Goal: Complete application form

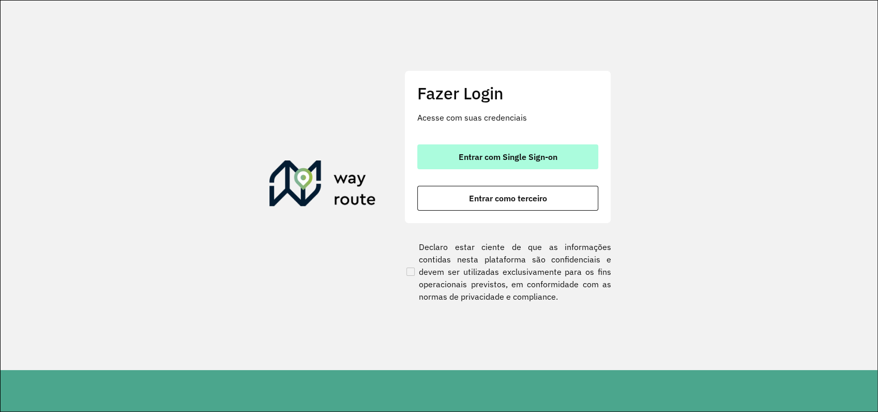
click at [502, 154] on span "Entrar com Single Sign-on" at bounding box center [508, 157] width 99 height 8
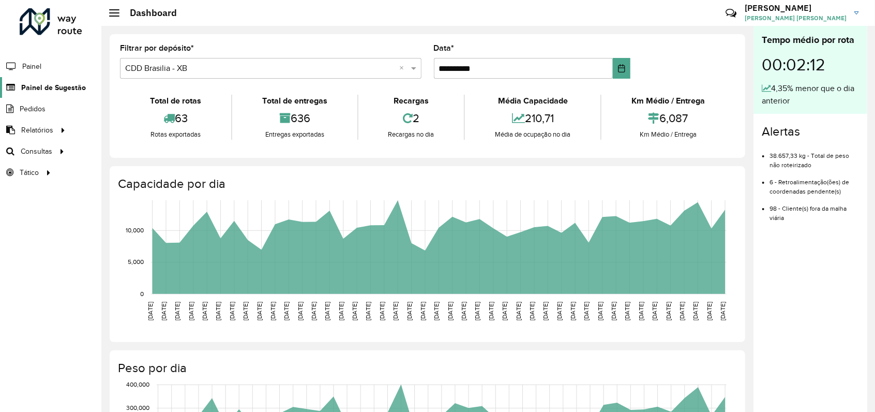
click at [41, 86] on span "Painel de Sugestão" at bounding box center [53, 87] width 65 height 11
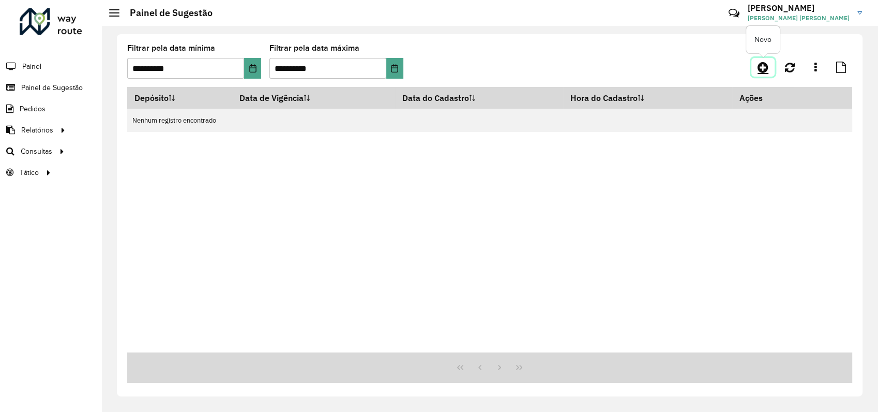
click at [767, 65] on icon at bounding box center [763, 67] width 11 height 12
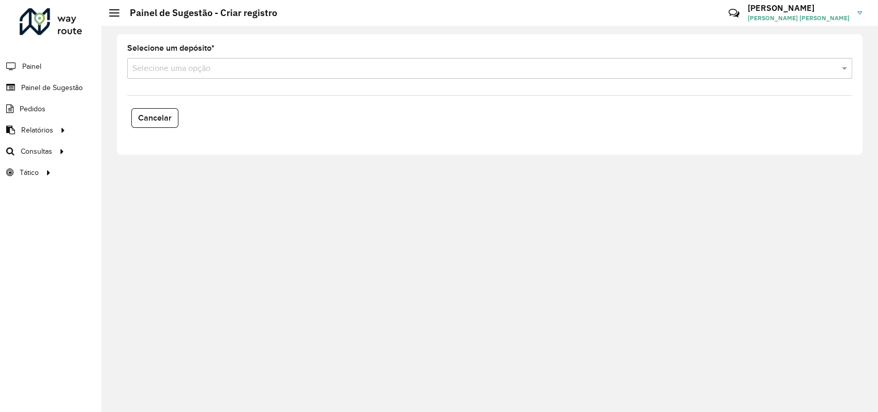
click at [165, 67] on input "text" at bounding box center [479, 69] width 694 height 12
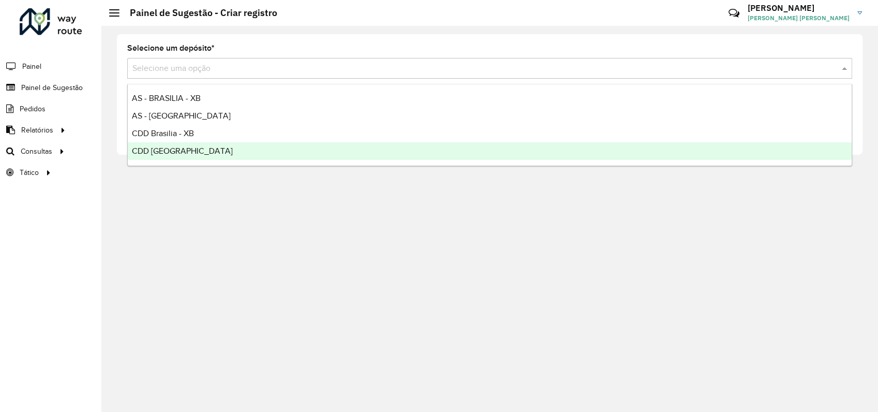
click at [178, 149] on span "CDD [GEOGRAPHIC_DATA]" at bounding box center [182, 150] width 101 height 9
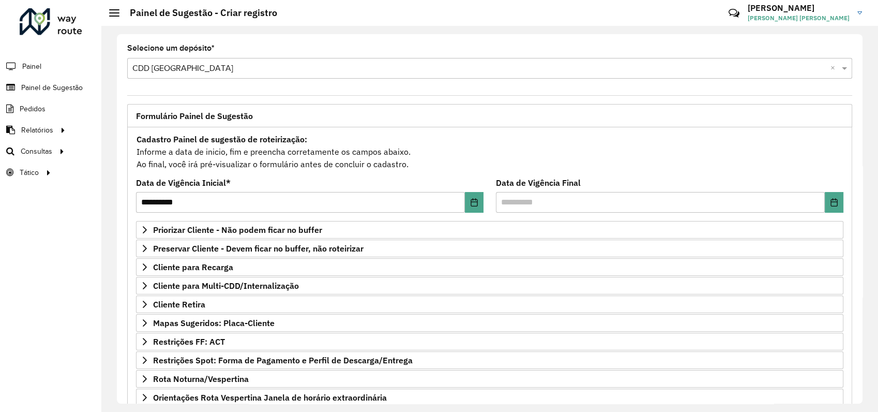
click at [321, 40] on div "**********" at bounding box center [490, 218] width 746 height 369
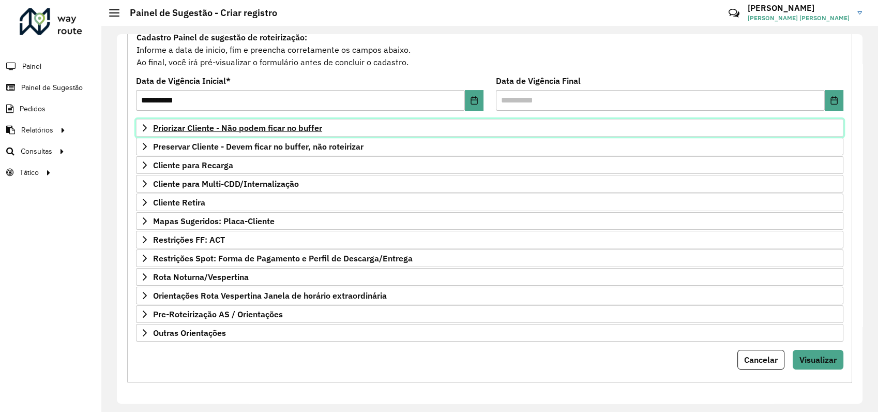
click at [239, 126] on span "Priorizar Cliente - Não podem ficar no buffer" at bounding box center [237, 128] width 169 height 8
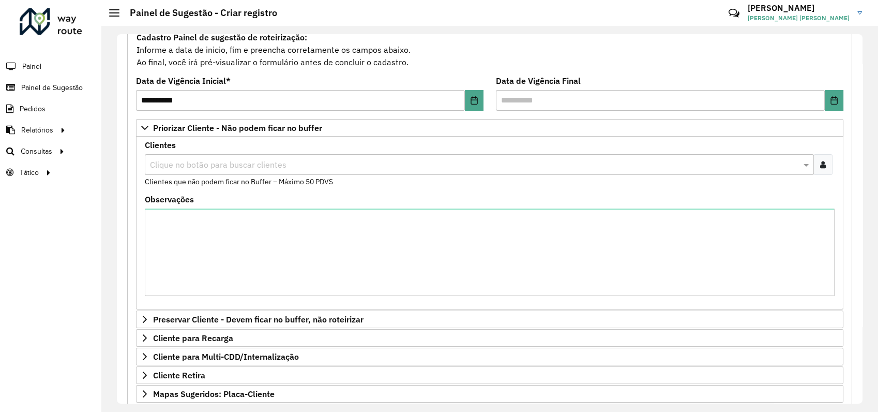
click at [178, 163] on input "text" at bounding box center [474, 165] width 654 height 12
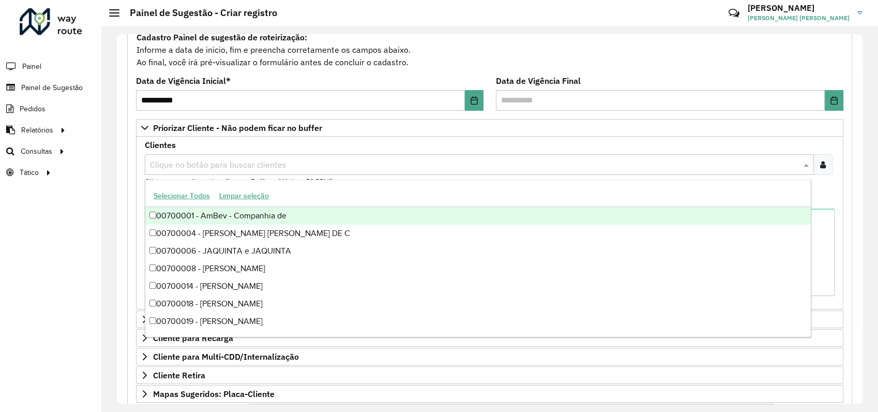
click at [820, 169] on div at bounding box center [823, 164] width 19 height 21
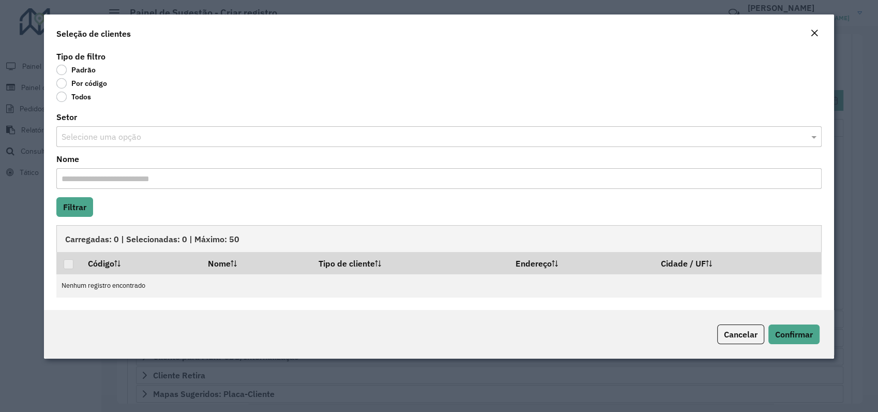
click at [63, 83] on label "Por código" at bounding box center [81, 83] width 51 height 10
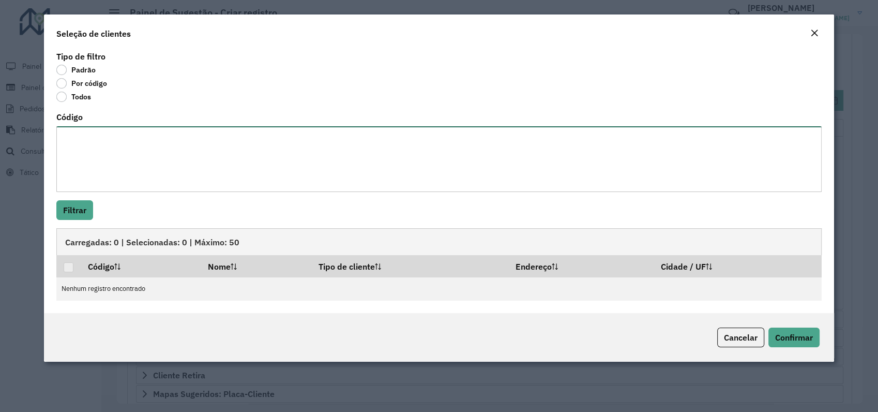
click at [83, 139] on textarea "Código" at bounding box center [439, 159] width 766 height 66
paste textarea "***** **** **** **** **** **** **** ***** **** **** **** **** **** ***** **** *…"
type textarea "***** **** **** **** **** **** **** ***** **** **** **** **** **** ***** **** *…"
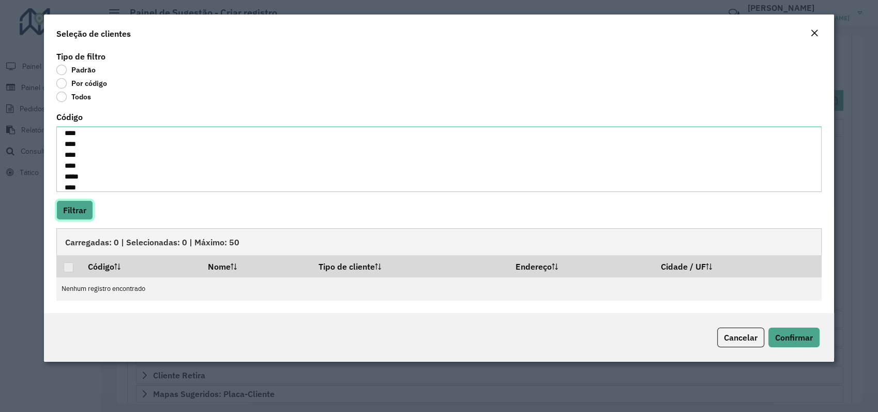
click at [78, 214] on button "Filtrar" at bounding box center [74, 210] width 37 height 20
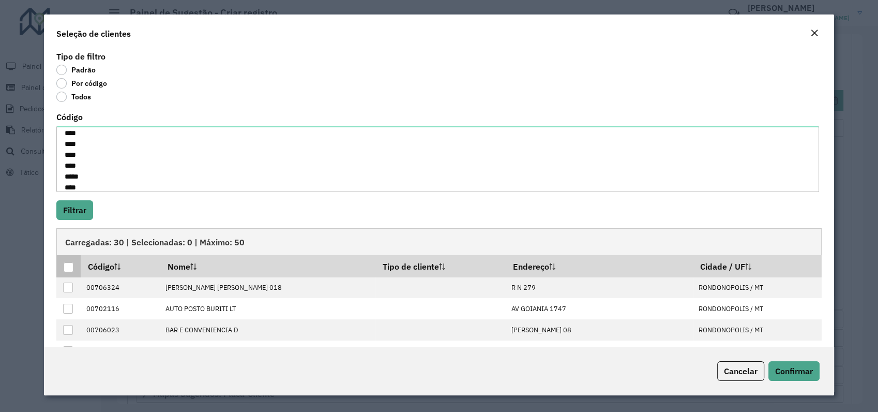
click at [68, 272] on div at bounding box center [69, 267] width 10 height 10
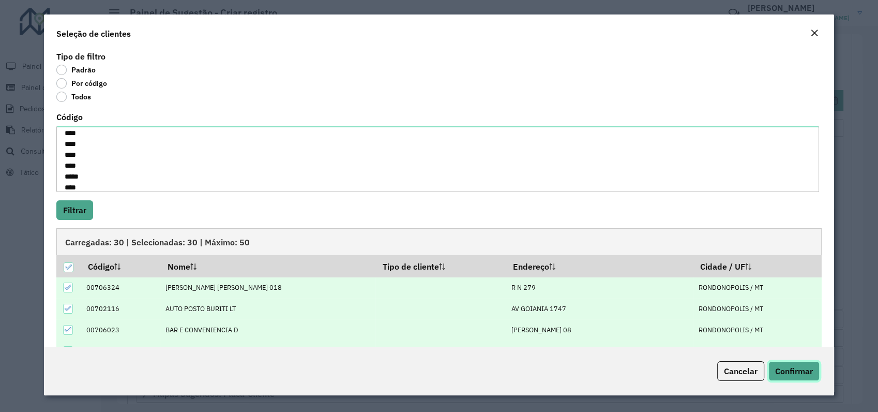
click at [802, 371] on span "Confirmar" at bounding box center [795, 371] width 38 height 10
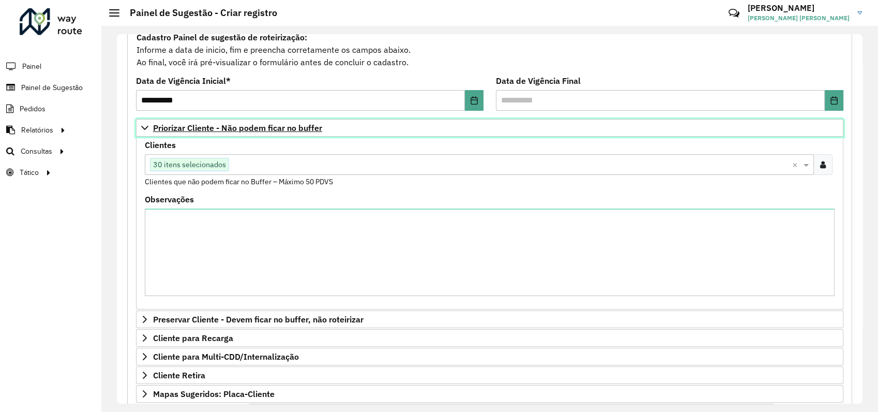
click at [146, 126] on icon at bounding box center [145, 128] width 8 height 8
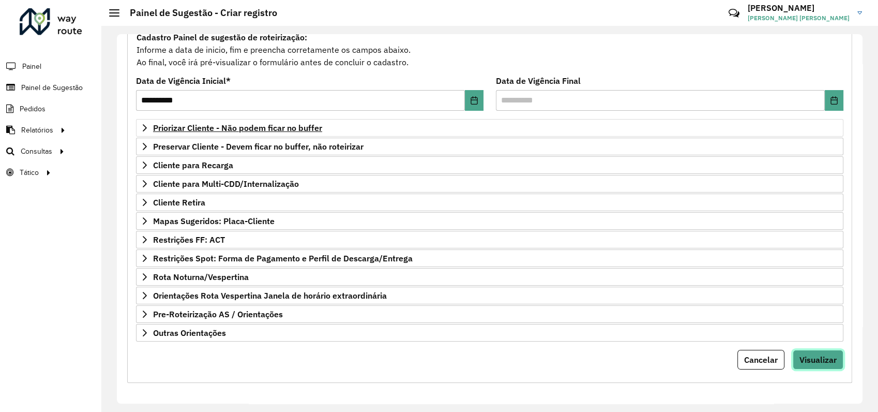
click at [823, 357] on span "Visualizar" at bounding box center [818, 359] width 37 height 10
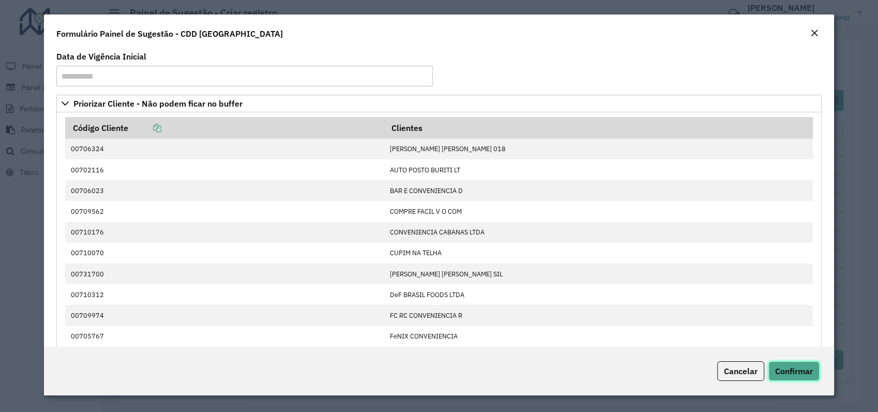
click at [795, 366] on span "Confirmar" at bounding box center [795, 371] width 38 height 10
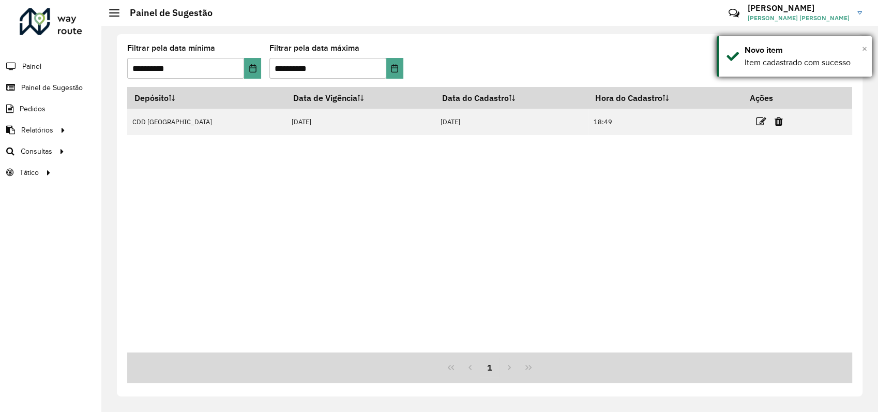
click at [867, 48] on span "×" at bounding box center [864, 48] width 5 height 11
